Goal: Task Accomplishment & Management: Manage account settings

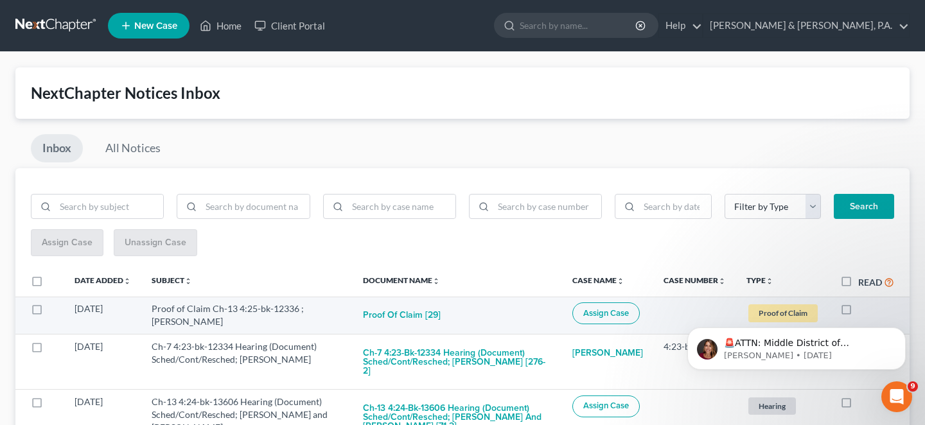
click at [858, 312] on label at bounding box center [858, 312] width 0 height 0
click at [863, 302] on input "checkbox" at bounding box center [867, 306] width 8 height 8
checkbox input "true"
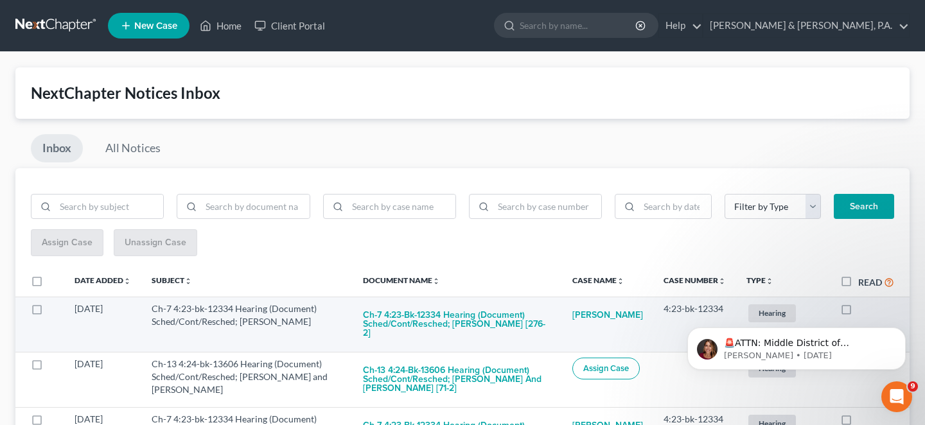
click at [858, 312] on label at bounding box center [858, 312] width 0 height 0
click at [863, 302] on input "checkbox" at bounding box center [867, 306] width 8 height 8
checkbox input "true"
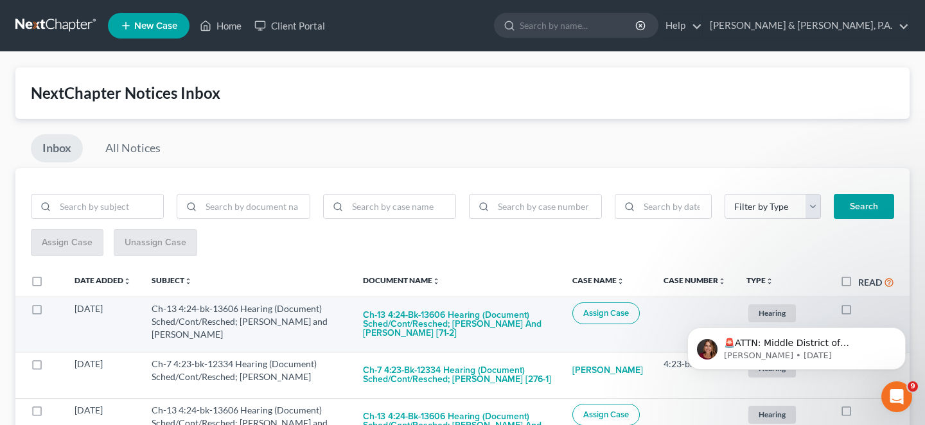
click at [858, 312] on label at bounding box center [858, 312] width 0 height 0
click at [863, 302] on input "checkbox" at bounding box center [867, 306] width 8 height 8
checkbox input "true"
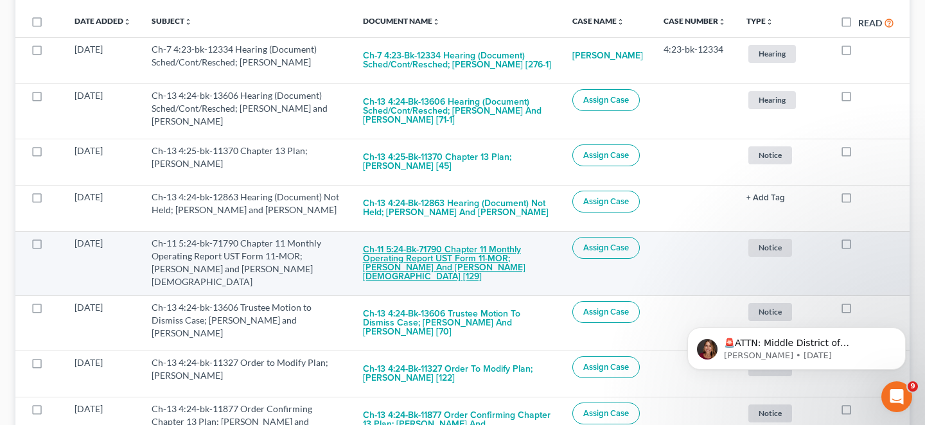
scroll to position [299, 0]
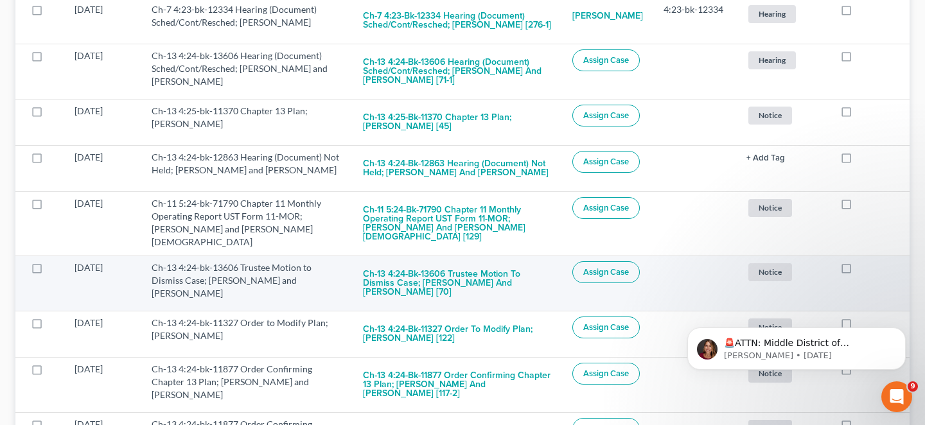
click at [858, 271] on label at bounding box center [858, 271] width 0 height 0
click at [863, 261] on input "checkbox" at bounding box center [867, 265] width 8 height 8
checkbox input "true"
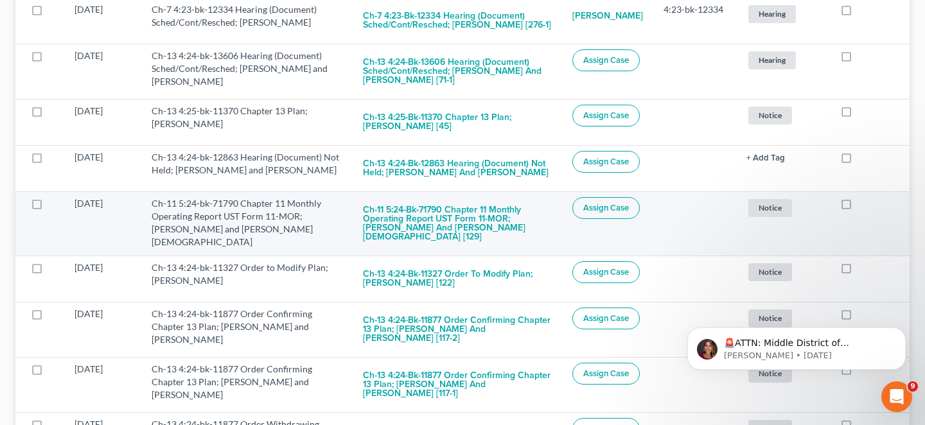
click at [858, 207] on label at bounding box center [858, 207] width 0 height 0
click at [863, 197] on input "checkbox" at bounding box center [867, 201] width 8 height 8
checkbox input "true"
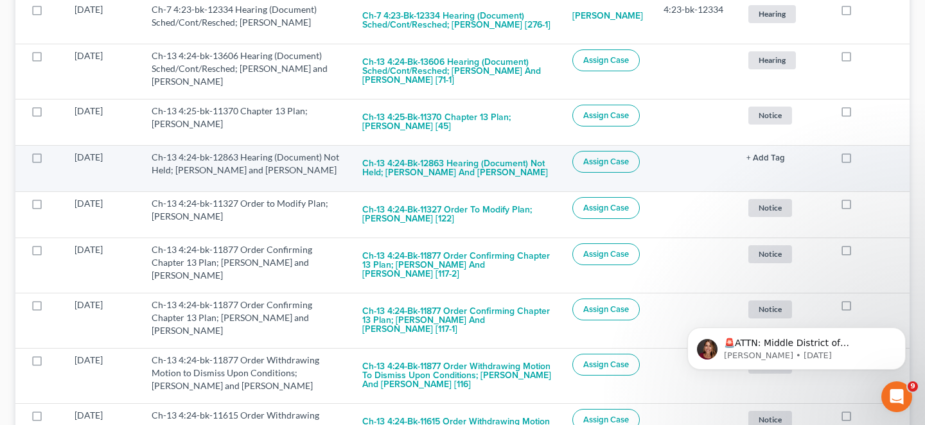
click at [858, 161] on label at bounding box center [858, 161] width 0 height 0
click at [863, 151] on input "checkbox" at bounding box center [867, 155] width 8 height 8
checkbox input "true"
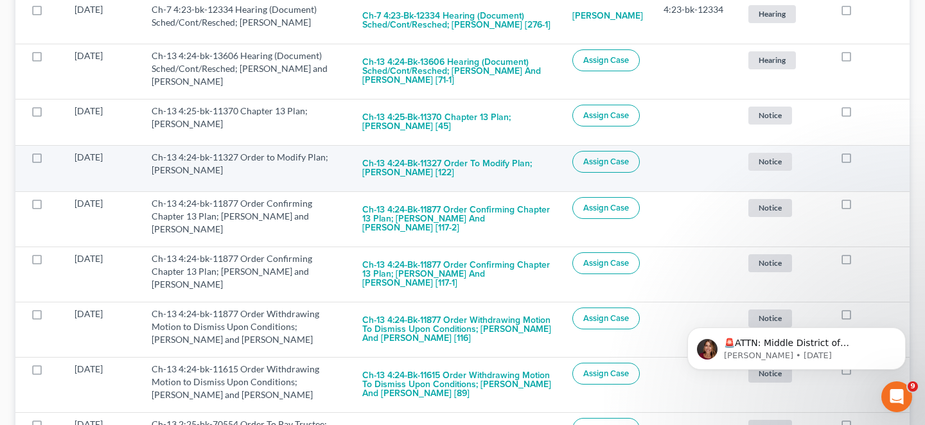
click at [858, 161] on label at bounding box center [858, 161] width 0 height 0
click at [863, 151] on input "checkbox" at bounding box center [867, 155] width 8 height 8
checkbox input "true"
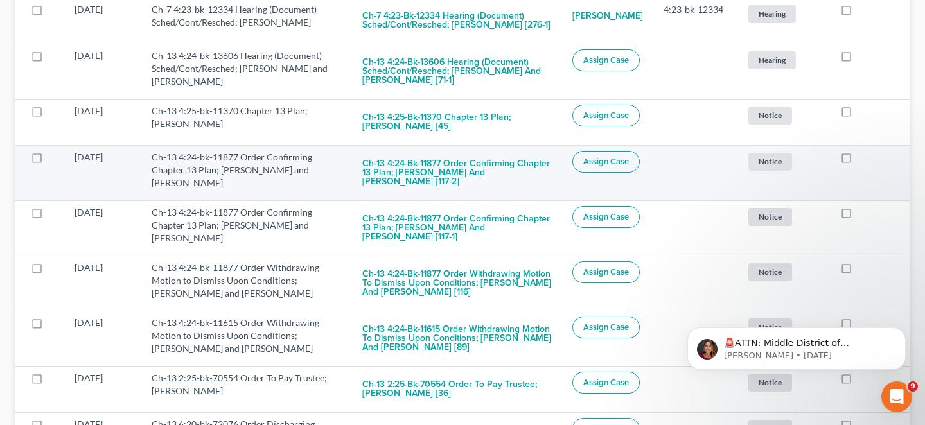
click at [858, 161] on label at bounding box center [858, 161] width 0 height 0
click at [863, 151] on input "checkbox" at bounding box center [867, 155] width 8 height 8
checkbox input "true"
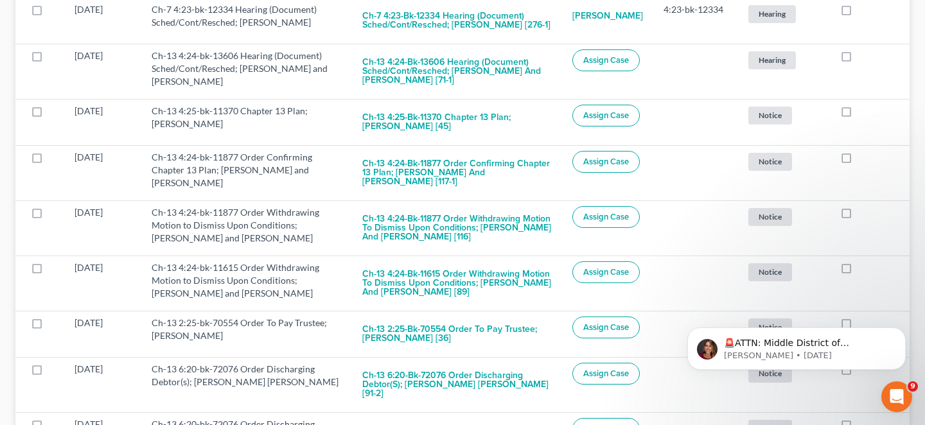
click at [858, 161] on label at bounding box center [858, 161] width 0 height 0
click at [863, 151] on input "checkbox" at bounding box center [867, 155] width 8 height 8
checkbox input "true"
